Goal: Information Seeking & Learning: Learn about a topic

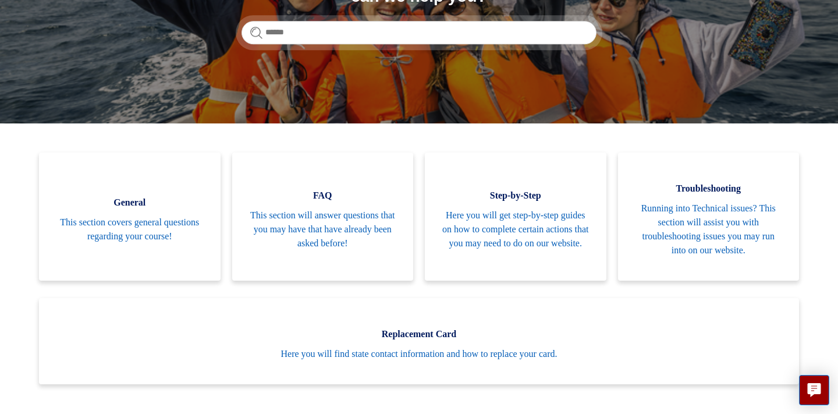
scroll to position [184, 0]
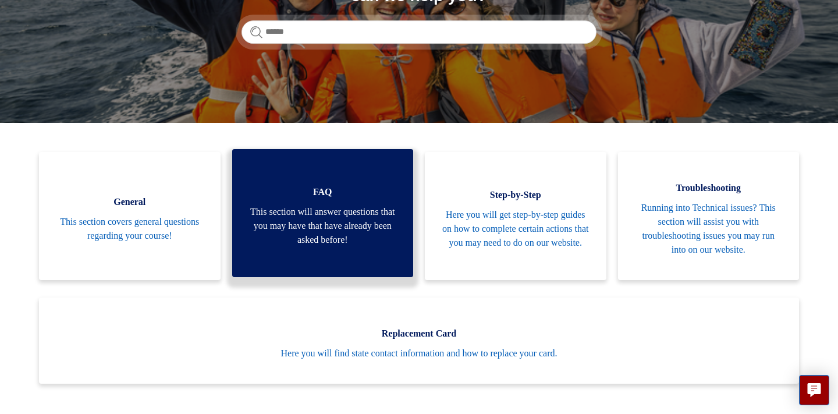
click at [399, 204] on link "FAQ This section will answer questions that you may have that have already been…" at bounding box center [323, 213] width 182 height 128
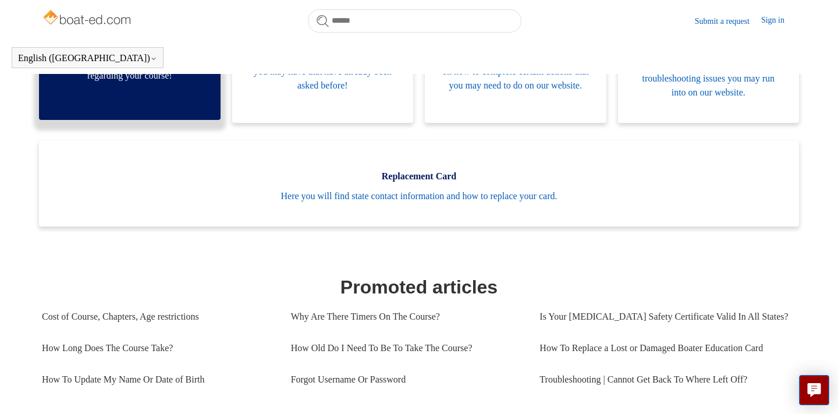
scroll to position [523, 0]
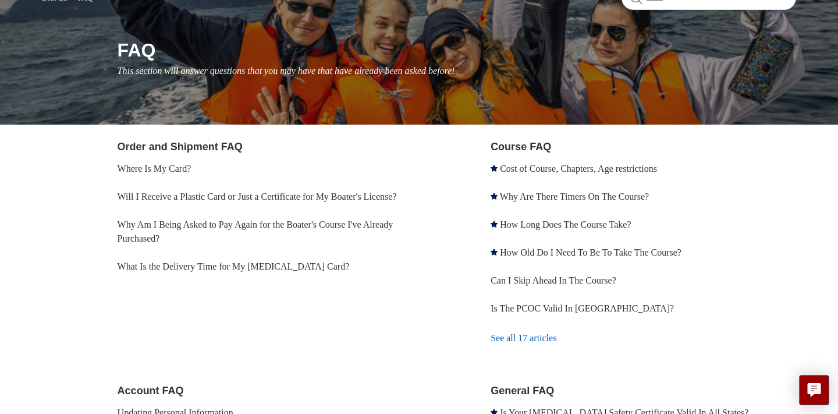
scroll to position [84, 0]
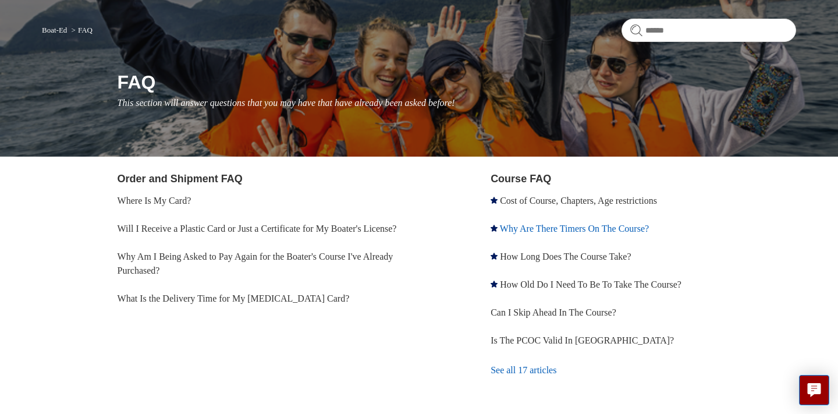
click at [632, 224] on link "Why Are There Timers On The Course?" at bounding box center [574, 229] width 149 height 10
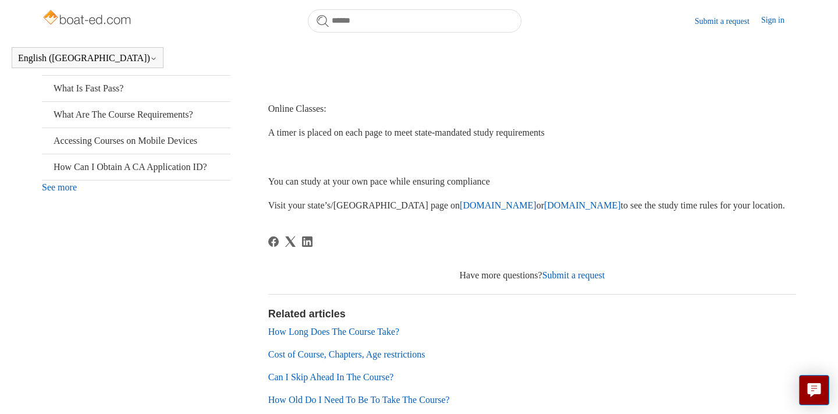
scroll to position [337, 0]
click at [374, 328] on link "How Long Does The Course Take?" at bounding box center [333, 331] width 131 height 10
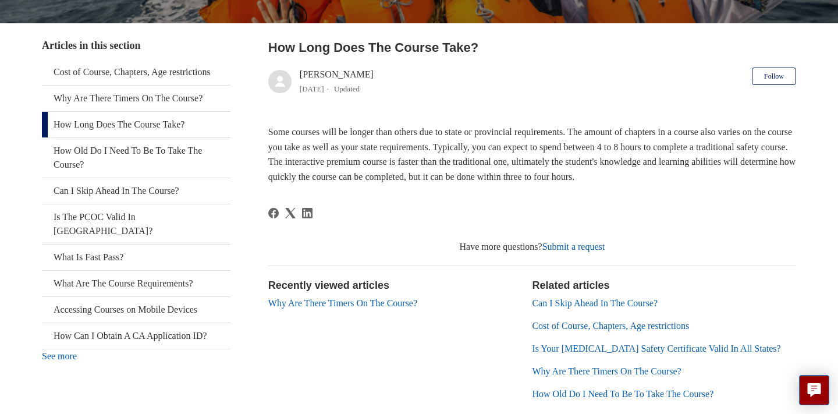
scroll to position [232, 0]
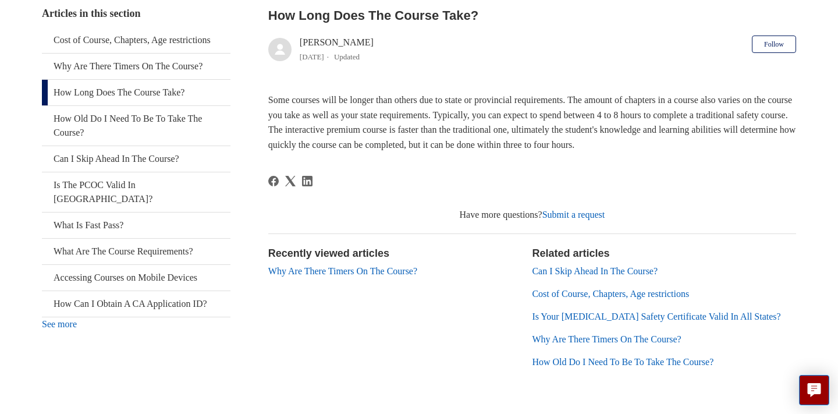
click at [592, 342] on link "Why Are There Timers On The Course?" at bounding box center [606, 339] width 149 height 10
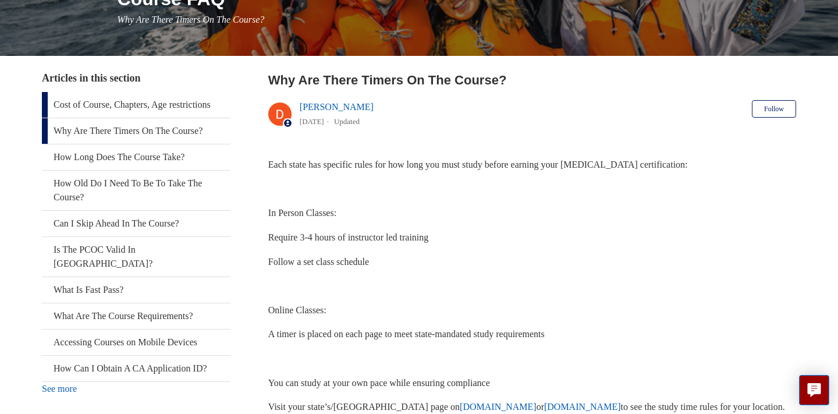
scroll to position [165, 0]
